Goal: Task Accomplishment & Management: Manage account settings

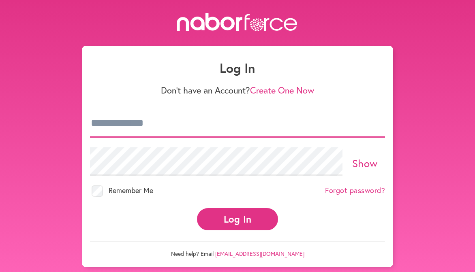
click at [175, 132] on input "email" at bounding box center [237, 123] width 295 height 28
type input "**********"
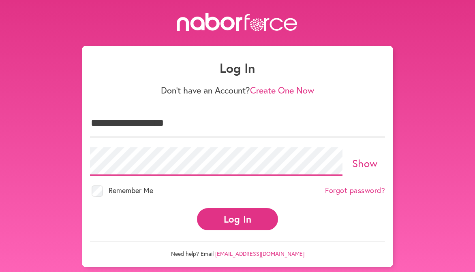
click at [238, 218] on button "Log In" at bounding box center [237, 219] width 81 height 22
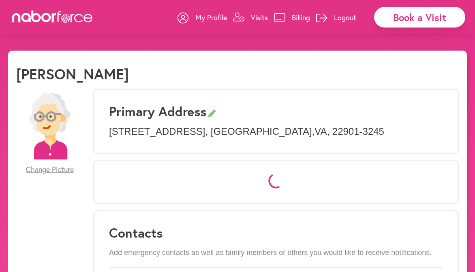
select select "*"
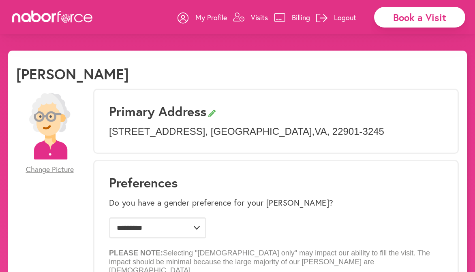
click at [259, 20] on p "Visits" at bounding box center [259, 18] width 17 height 10
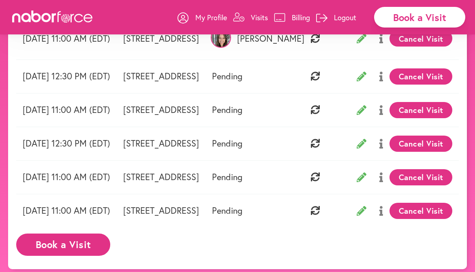
scroll to position [177, 0]
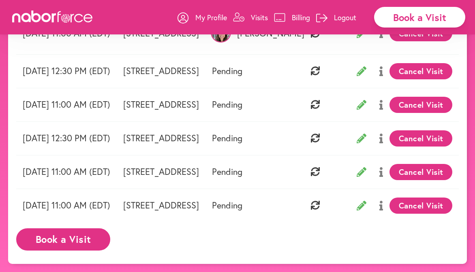
click at [366, 201] on icon at bounding box center [362, 206] width 10 height 10
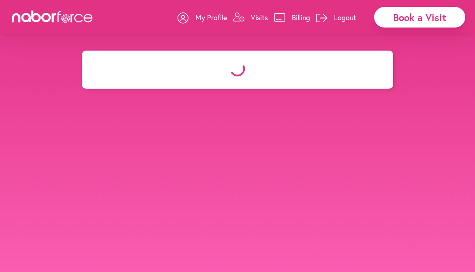
select select "********"
select select "***"
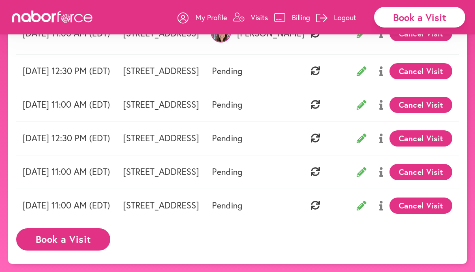
scroll to position [0, 64]
click at [402, 200] on button "Cancel Visit" at bounding box center [421, 206] width 63 height 16
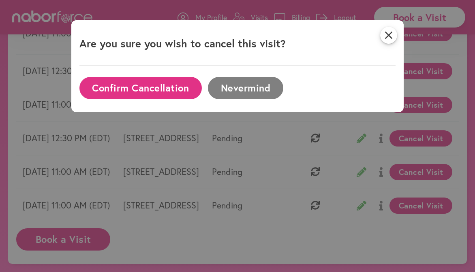
click at [155, 86] on button "Confirm Cancellation" at bounding box center [140, 88] width 122 height 22
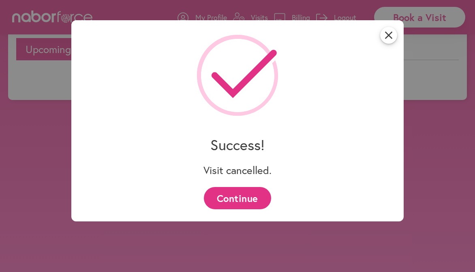
scroll to position [59, 0]
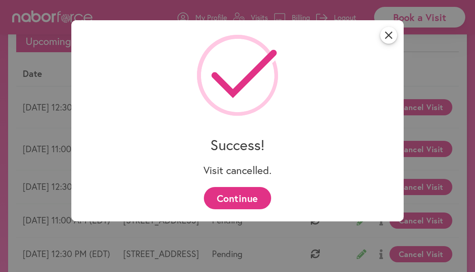
click at [248, 196] on button "Continue" at bounding box center [237, 198] width 67 height 22
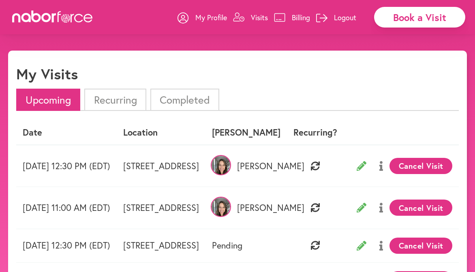
scroll to position [0, 0]
click at [350, 20] on p "Logout" at bounding box center [345, 18] width 22 height 10
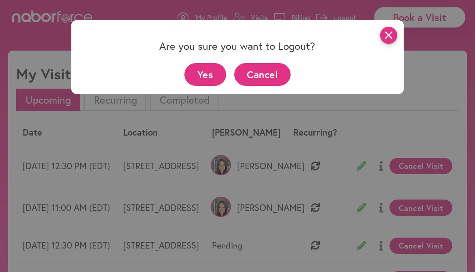
click at [389, 34] on icon "close" at bounding box center [388, 35] width 17 height 17
